Goal: Ask a question

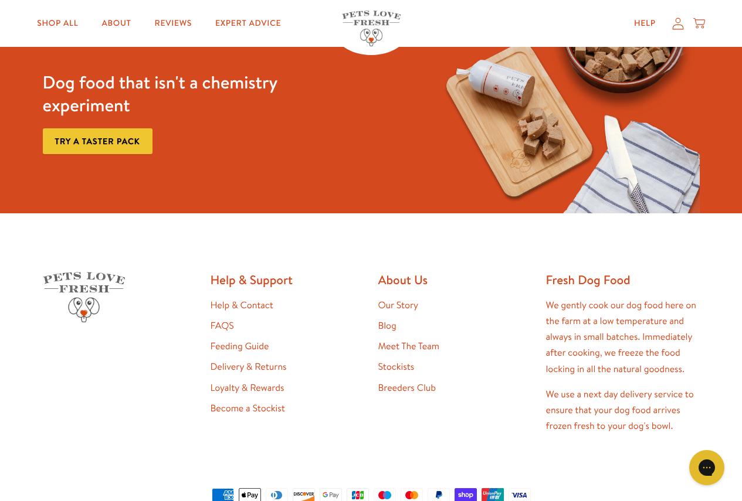
scroll to position [2195, 0]
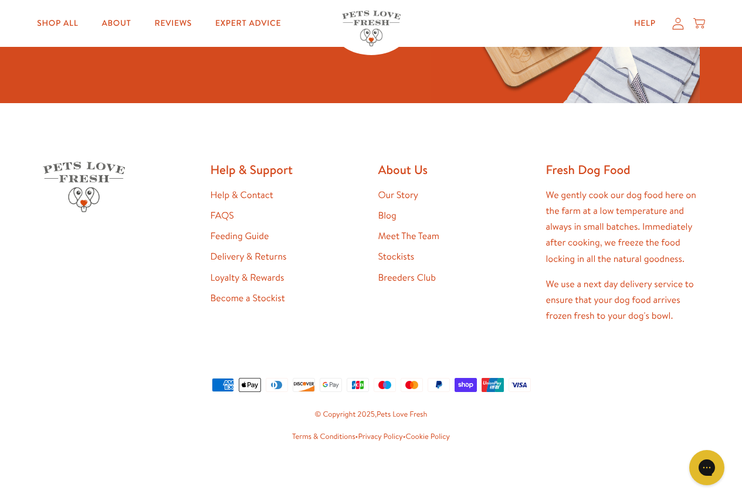
click at [269, 192] on link "Help & Contact" at bounding box center [241, 195] width 63 height 13
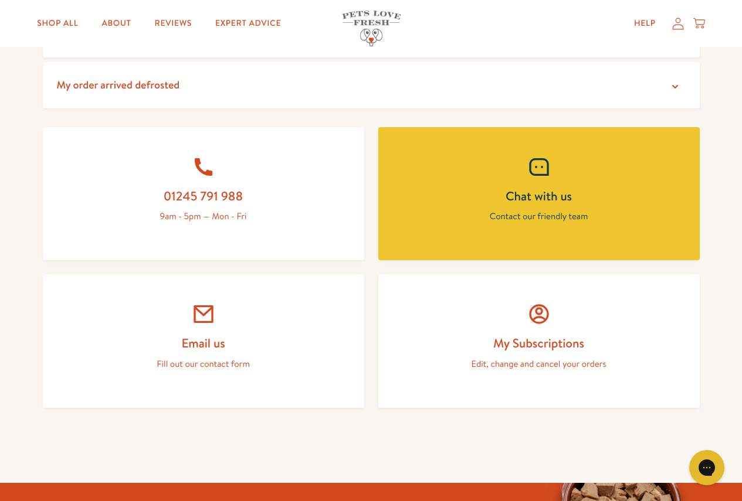
scroll to position [469, 0]
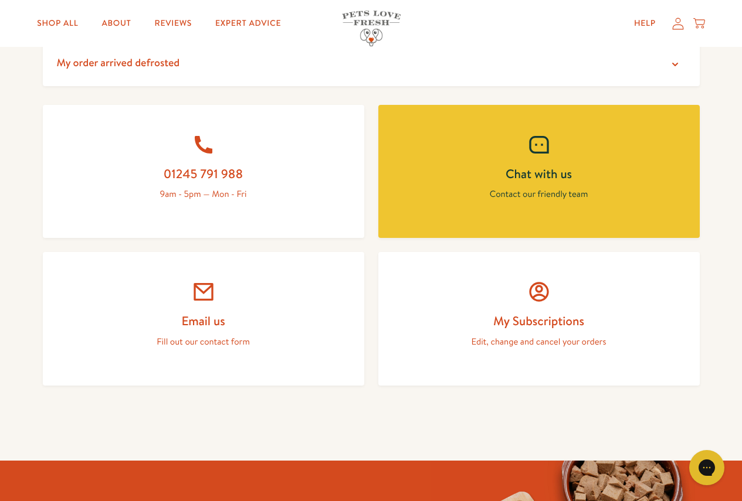
click at [196, 307] on link "Email us Fill out our contact form" at bounding box center [203, 319] width 321 height 134
